Goal: Information Seeking & Learning: Learn about a topic

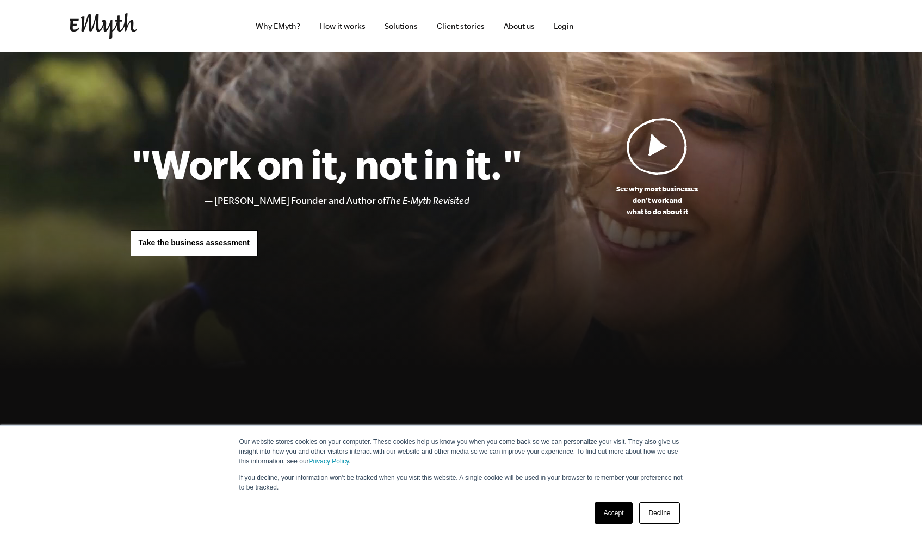
click at [665, 512] on link "Decline" at bounding box center [659, 513] width 40 height 22
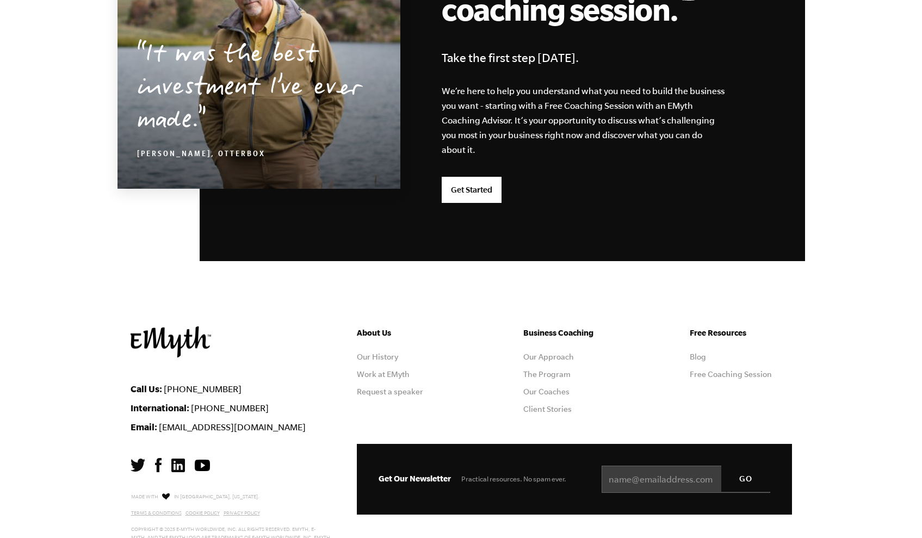
scroll to position [2708, 0]
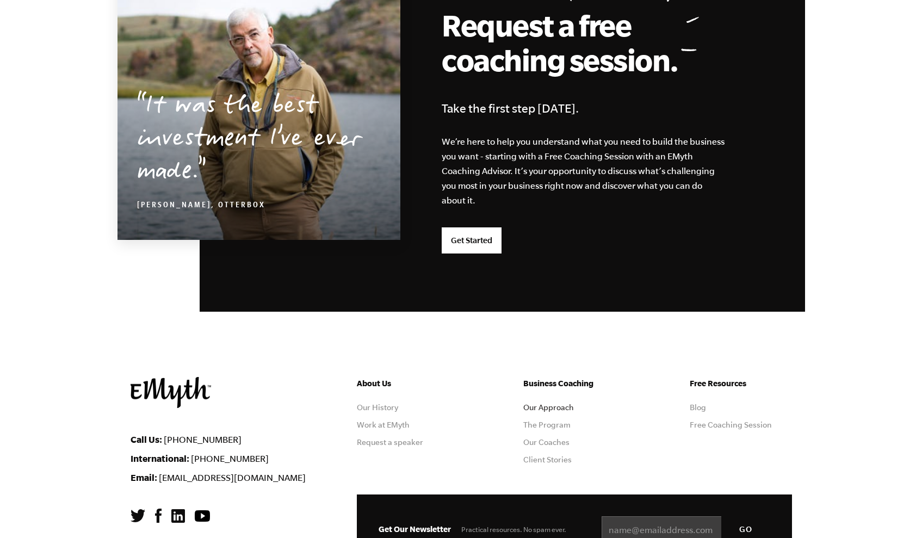
click at [545, 403] on link "Our Approach" at bounding box center [548, 407] width 51 height 9
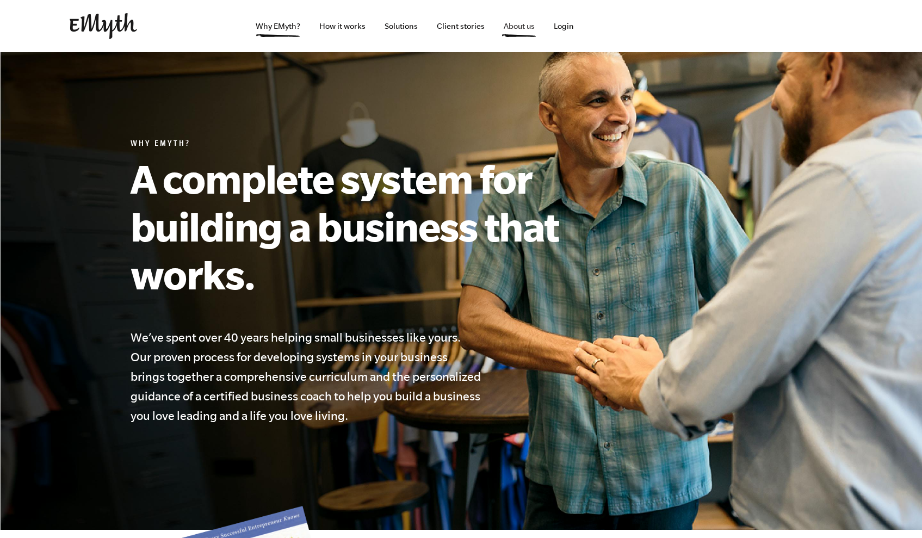
click at [517, 24] on link "About us" at bounding box center [519, 26] width 48 height 52
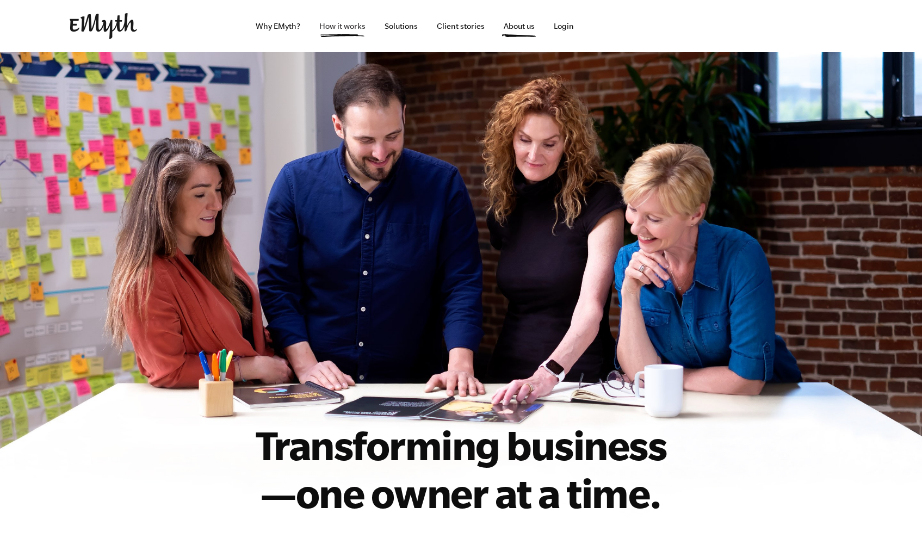
click at [333, 28] on link "How it works" at bounding box center [342, 26] width 64 height 52
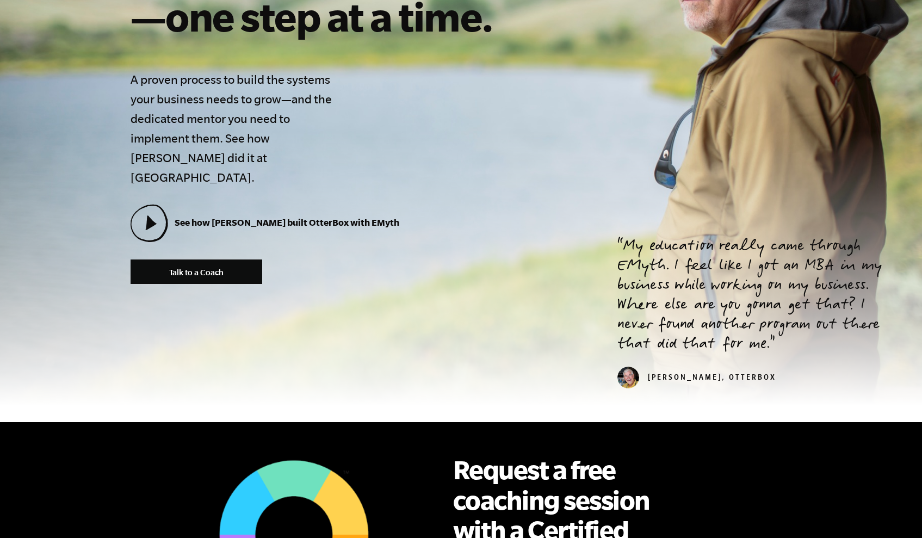
scroll to position [110, 0]
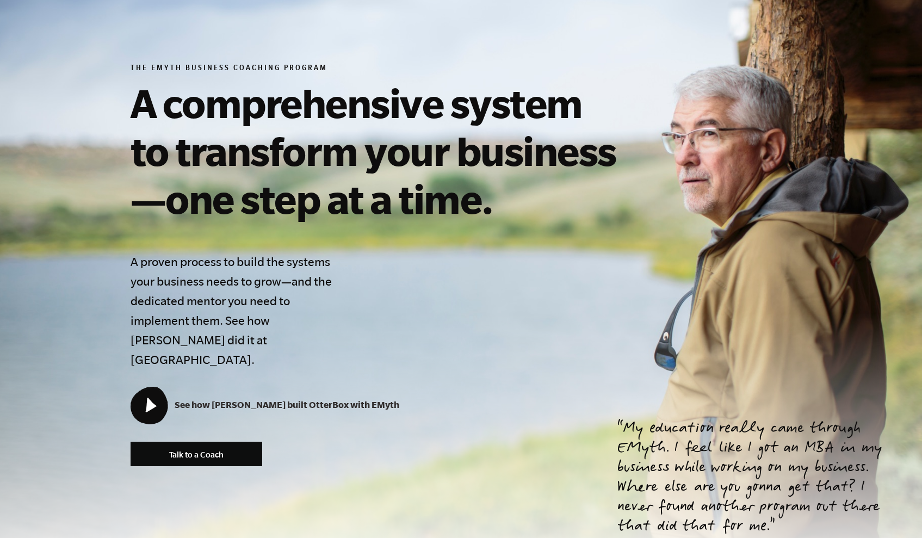
click at [160, 393] on icon at bounding box center [148, 404] width 35 height 35
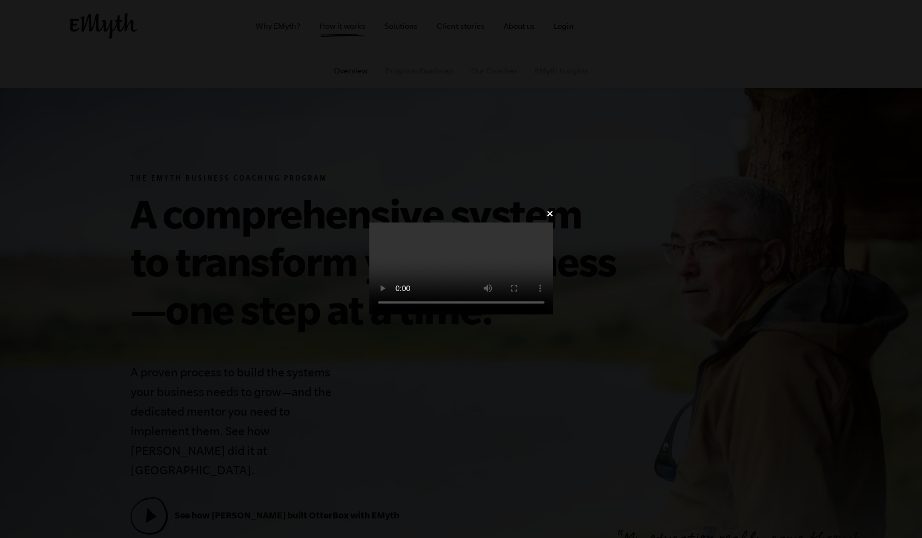
click at [369, 314] on video at bounding box center [461, 268] width 184 height 92
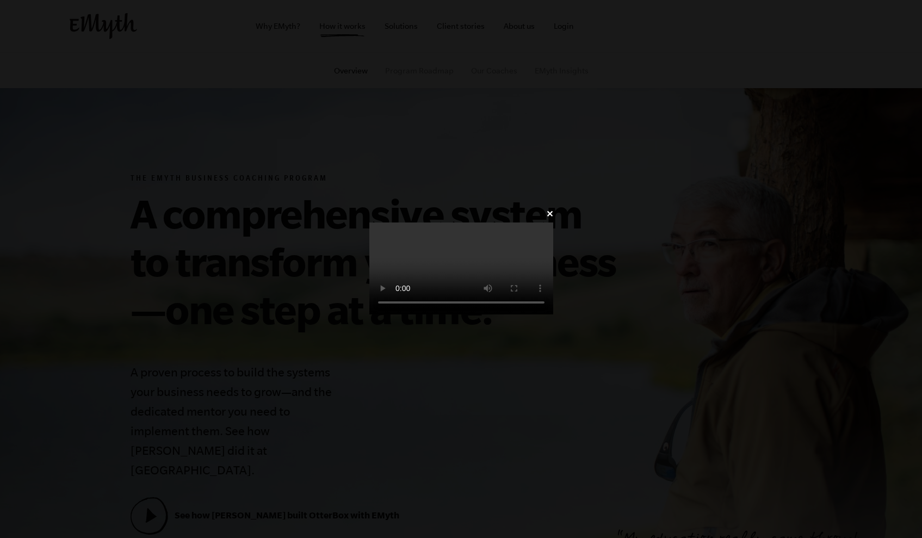
click at [369, 314] on video at bounding box center [461, 268] width 184 height 92
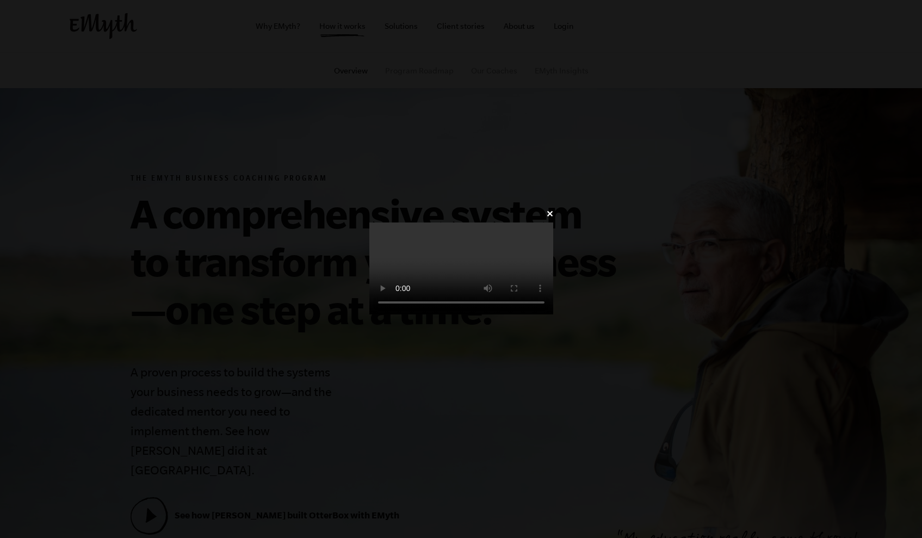
click at [369, 314] on video at bounding box center [461, 268] width 184 height 92
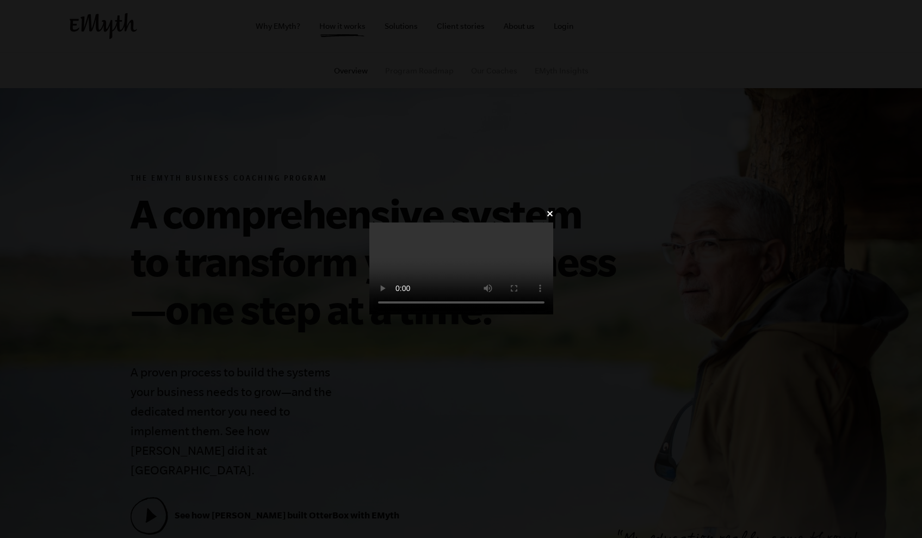
click at [369, 314] on video at bounding box center [461, 268] width 184 height 92
click at [369, 222] on video at bounding box center [461, 268] width 184 height 92
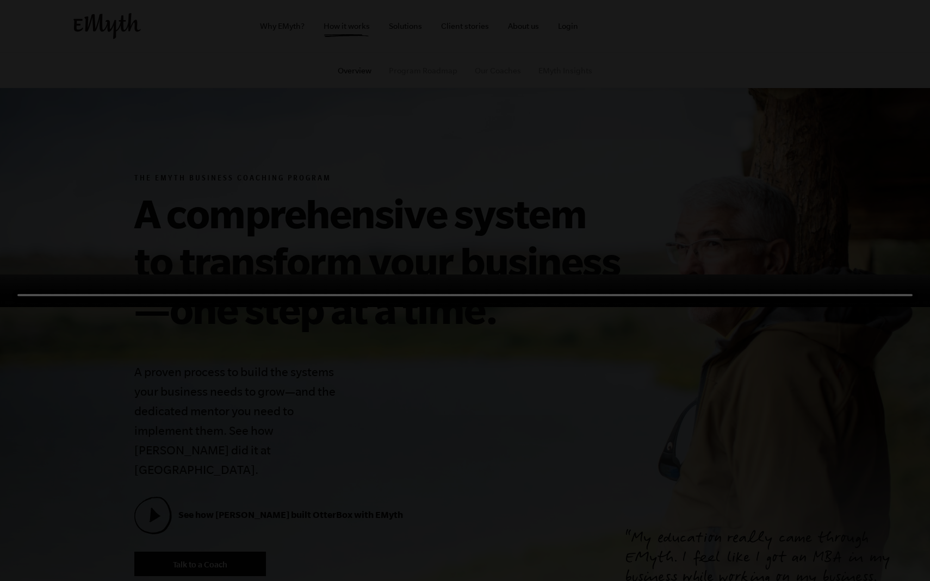
click at [561, 307] on video at bounding box center [465, 291] width 930 height 33
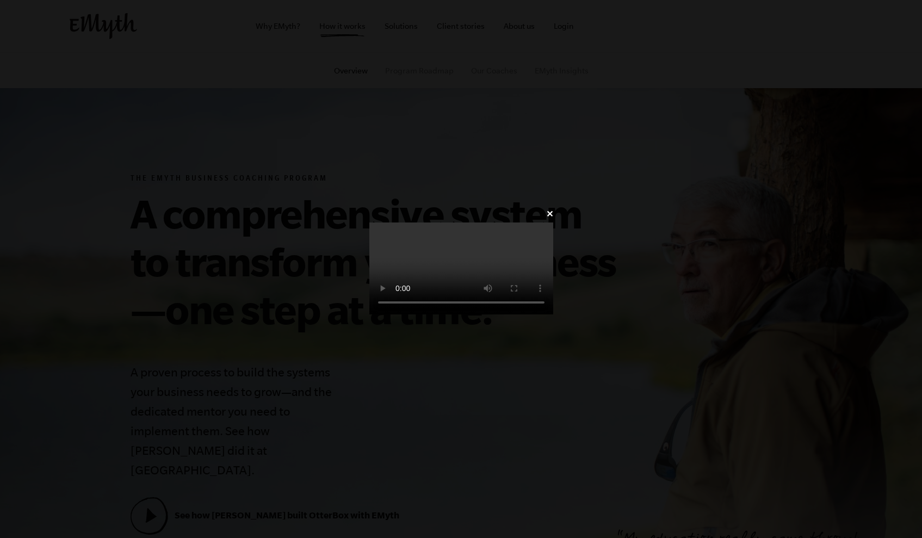
click at [553, 209] on link "✕" at bounding box center [549, 214] width 7 height 10
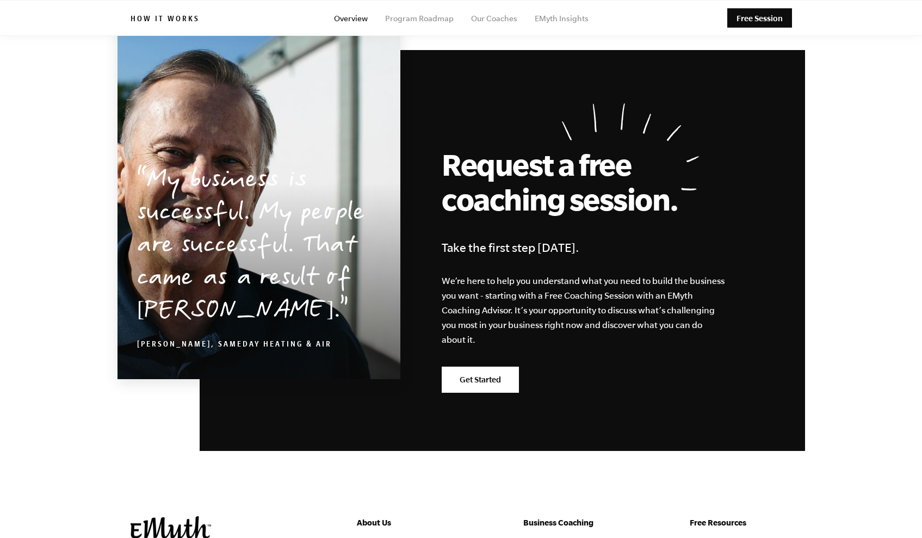
scroll to position [5019, 0]
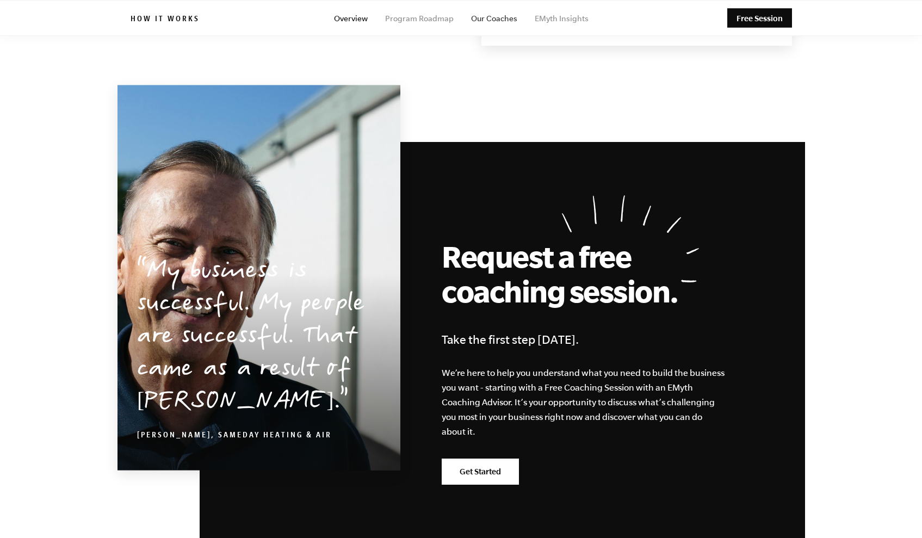
click at [481, 19] on link "Our Coaches" at bounding box center [494, 18] width 46 height 9
